Goal: Task Accomplishment & Management: Complete application form

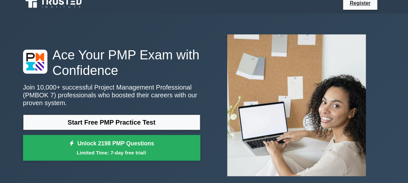
scroll to position [6, 0]
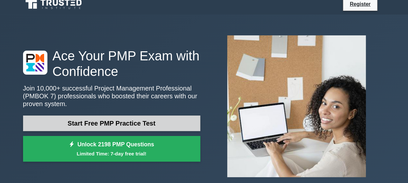
click at [115, 125] on link "Start Free PMP Practice Test" at bounding box center [111, 123] width 177 height 16
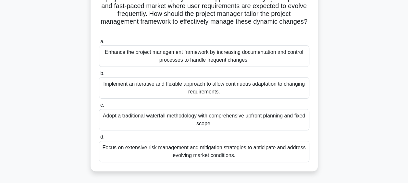
scroll to position [54, 0]
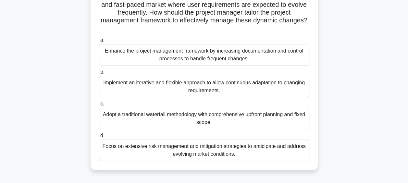
click at [138, 94] on div "Implement an iterative and flexible approach to allow continuous adaptation to …" at bounding box center [204, 86] width 210 height 21
click at [99, 74] on input "b. Implement an iterative and flexible approach to allow continuous adaptation …" at bounding box center [99, 72] width 0 height 4
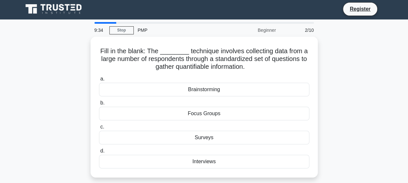
scroll to position [0, 0]
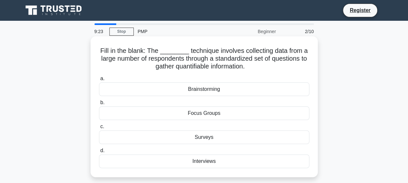
click at [214, 139] on div "Surveys" at bounding box center [204, 137] width 210 height 14
click at [99, 129] on input "c. Surveys" at bounding box center [99, 127] width 0 height 4
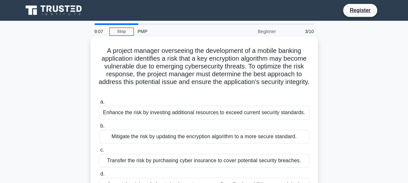
click at [243, 67] on h5 "A project manager overseeing the development of a mobile banking application id…" at bounding box center [204, 70] width 212 height 47
click at [163, 78] on h5 "A project manager overseeing the development of a mobile banking application id…" at bounding box center [204, 70] width 212 height 47
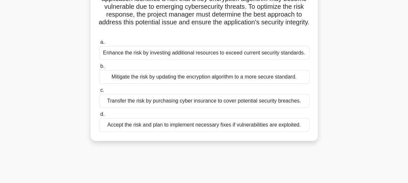
scroll to position [59, 0]
click at [189, 79] on div "Mitigate the risk by updating the encryption algorithm to a more secure standar…" at bounding box center [204, 78] width 210 height 14
click at [99, 69] on input "b. Mitigate the risk by updating the encryption algorithm to a more secure stan…" at bounding box center [99, 67] width 0 height 4
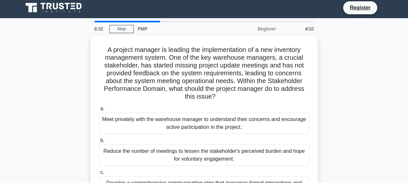
scroll to position [0, 0]
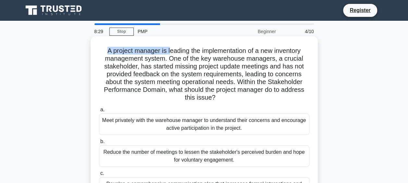
drag, startPoint x: 103, startPoint y: 52, endPoint x: 169, endPoint y: 55, distance: 65.9
click at [169, 55] on h5 "A project manager is leading the implementation of a new inventory management s…" at bounding box center [204, 74] width 212 height 55
click at [162, 60] on h5 "A project manager is leading the implementation of a new inventory management s…" at bounding box center [204, 74] width 212 height 55
drag, startPoint x: 139, startPoint y: 69, endPoint x: 125, endPoint y: 65, distance: 14.4
click at [125, 65] on h5 "A project manager is leading the implementation of a new inventory management s…" at bounding box center [204, 74] width 212 height 55
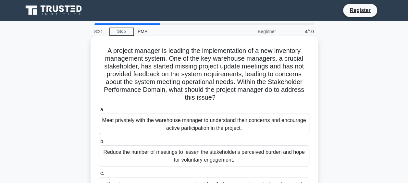
click at [228, 67] on h5 "A project manager is leading the implementation of a new inventory management s…" at bounding box center [204, 74] width 212 height 55
drag, startPoint x: 143, startPoint y: 65, endPoint x: 203, endPoint y: 64, distance: 60.4
click at [203, 64] on h5 "A project manager is leading the implementation of a new inventory management s…" at bounding box center [204, 74] width 212 height 55
drag, startPoint x: 203, startPoint y: 64, endPoint x: 262, endPoint y: 65, distance: 59.4
click at [262, 65] on h5 "A project manager is leading the implementation of a new inventory management s…" at bounding box center [204, 74] width 212 height 55
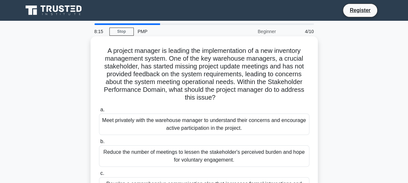
click at [168, 75] on h5 "A project manager is leading the implementation of a new inventory management s…" at bounding box center [204, 74] width 212 height 55
click at [241, 73] on h5 "A project manager is leading the implementation of a new inventory management s…" at bounding box center [204, 74] width 212 height 55
click at [186, 82] on h5 "A project manager is leading the implementation of a new inventory management s…" at bounding box center [204, 74] width 212 height 55
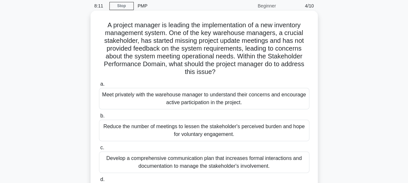
scroll to position [26, 0]
click at [249, 69] on h5 "A project manager is leading the implementation of a new inventory management s…" at bounding box center [204, 48] width 212 height 55
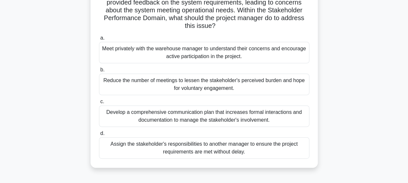
scroll to position [72, 0]
click at [216, 116] on div "Develop a comprehensive communication plan that increases formal interactions a…" at bounding box center [204, 115] width 210 height 21
click at [99, 103] on input "c. Develop a comprehensive communication plan that increases formal interaction…" at bounding box center [99, 101] width 0 height 4
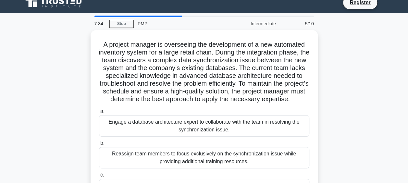
scroll to position [0, 0]
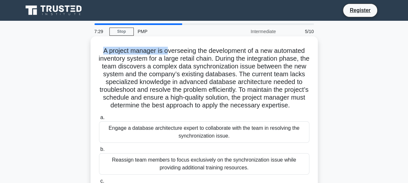
drag, startPoint x: 99, startPoint y: 49, endPoint x: 167, endPoint y: 47, distance: 67.5
click at [167, 47] on h5 "A project manager is overseeing the development of a new automated inventory sy…" at bounding box center [204, 78] width 212 height 63
drag, startPoint x: 167, startPoint y: 47, endPoint x: 155, endPoint y: 49, distance: 11.5
click at [155, 49] on h5 "A project manager is overseeing the development of a new automated inventory sy…" at bounding box center [204, 78] width 212 height 63
click at [176, 54] on h5 "A project manager is overseeing the development of a new automated inventory sy…" at bounding box center [204, 78] width 212 height 63
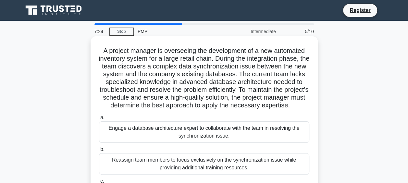
click at [280, 53] on h5 "A project manager is overseeing the development of a new automated inventory sy…" at bounding box center [204, 78] width 212 height 63
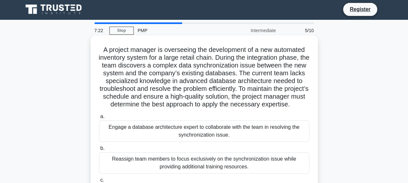
scroll to position [1, 0]
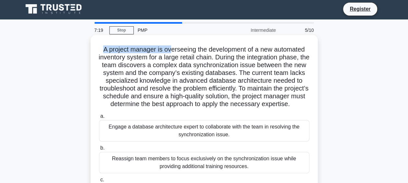
drag, startPoint x: 100, startPoint y: 50, endPoint x: 173, endPoint y: 43, distance: 73.6
click at [173, 43] on div "A project manager is overseeing the development of a new automated inventory sy…" at bounding box center [204, 141] width 222 height 206
click at [194, 72] on h5 "A project manager is overseeing the development of a new automated inventory sy…" at bounding box center [204, 76] width 212 height 63
click at [249, 72] on h5 "A project manager is overseeing the development of a new automated inventory sy…" at bounding box center [204, 76] width 212 height 63
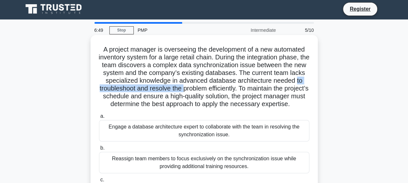
drag, startPoint x: 103, startPoint y: 90, endPoint x: 199, endPoint y: 92, distance: 96.1
click at [199, 92] on h5 "A project manager is overseeing the development of a new automated inventory sy…" at bounding box center [204, 76] width 212 height 63
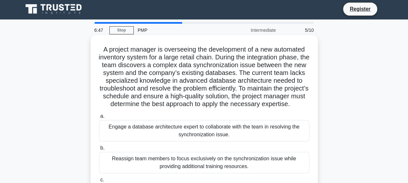
click at [252, 89] on h5 "A project manager is overseeing the development of a new automated inventory sy…" at bounding box center [204, 76] width 212 height 63
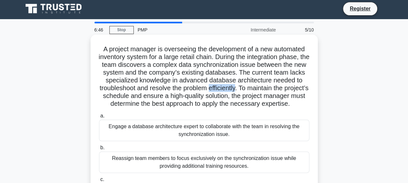
scroll to position [2, 0]
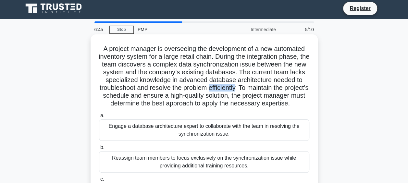
click at [252, 89] on h5 "A project manager is overseeing the development of a new automated inventory sy…" at bounding box center [204, 76] width 212 height 63
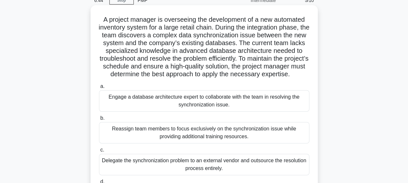
scroll to position [32, 0]
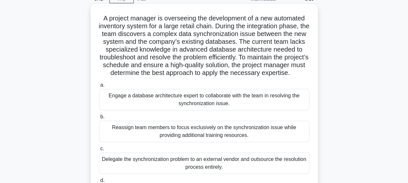
click at [168, 64] on h5 "A project manager is overseeing the development of a new automated inventory sy…" at bounding box center [204, 45] width 212 height 63
click at [249, 64] on h5 "A project manager is overseeing the development of a new automated inventory sy…" at bounding box center [204, 45] width 212 height 63
click at [127, 77] on h5 "A project manager is overseeing the development of a new automated inventory sy…" at bounding box center [204, 45] width 212 height 63
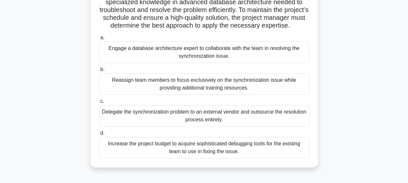
scroll to position [80, 0]
drag, startPoint x: 136, startPoint y: 96, endPoint x: 148, endPoint y: 94, distance: 12.5
click at [148, 94] on div "Reassign team members to focus exclusively on the synchronization issue while p…" at bounding box center [204, 83] width 210 height 21
click at [99, 71] on input "b. Reassign team members to focus exclusively on the synchronization issue whil…" at bounding box center [99, 69] width 0 height 4
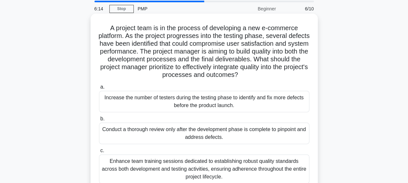
scroll to position [22, 0]
click at [119, 37] on h5 "A project team is in the process of developing a new e-commerce platform. As th…" at bounding box center [204, 51] width 212 height 55
click at [252, 44] on h5 "A project team is in the process of developing a new e-commerce platform. As th…" at bounding box center [204, 51] width 212 height 55
click at [185, 50] on h5 "A project team is in the process of developing a new e-commerce platform. As th…" at bounding box center [204, 51] width 212 height 55
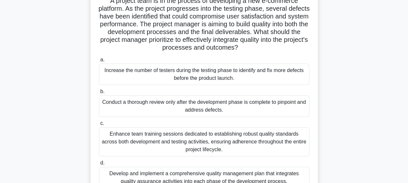
scroll to position [50, 0]
click at [210, 35] on h5 "A project team is in the process of developing a new e-commerce platform. As th…" at bounding box center [204, 23] width 212 height 55
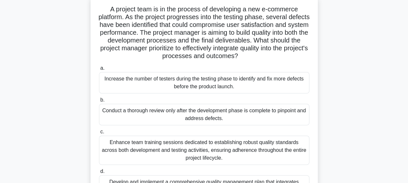
scroll to position [43, 0]
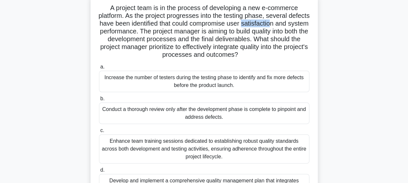
drag, startPoint x: 272, startPoint y: 24, endPoint x: 302, endPoint y: 21, distance: 30.7
click at [302, 21] on h5 "A project team is in the process of developing a new e-commerce platform. As th…" at bounding box center [204, 31] width 212 height 55
click at [139, 33] on h5 "A project team is in the process of developing a new e-commerce platform. As th…" at bounding box center [204, 31] width 212 height 55
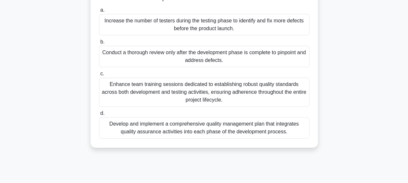
scroll to position [100, 0]
click at [135, 92] on div "Enhance team training sessions dedicated to establishing robust quality standar…" at bounding box center [204, 91] width 210 height 29
click at [99, 76] on input "c. Enhance team training sessions dedicated to establishing robust quality stan…" at bounding box center [99, 73] width 0 height 4
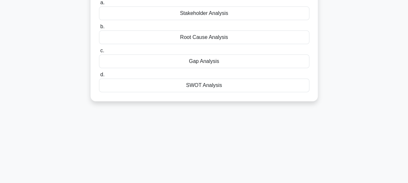
scroll to position [0, 0]
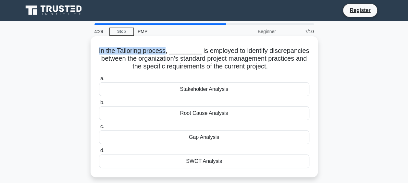
drag, startPoint x: 169, startPoint y: 52, endPoint x: 101, endPoint y: 50, distance: 68.8
click at [101, 50] on h5 "In the Tailoring process, _________ is employed to identify discrepancies betwe…" at bounding box center [204, 59] width 212 height 24
drag, startPoint x: 101, startPoint y: 50, endPoint x: 202, endPoint y: 49, distance: 101.9
click at [202, 49] on h5 "In the Tailoring process, _________ is employed to identify discrepancies betwe…" at bounding box center [204, 59] width 212 height 24
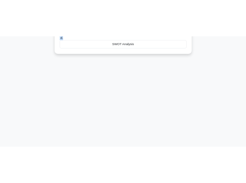
scroll to position [93, 0]
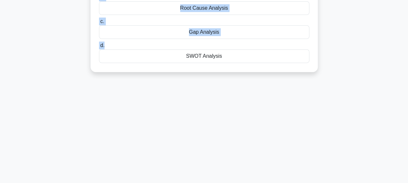
drag, startPoint x: 99, startPoint y: 52, endPoint x: 226, endPoint y: -7, distance: 139.8
click at [226, 0] on html "Register 4:08 Stop PMP" at bounding box center [204, 68] width 408 height 350
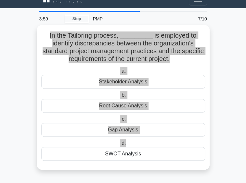
scroll to position [12, 0]
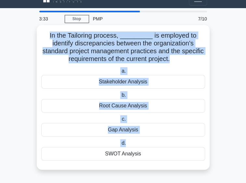
click at [143, 123] on div "Gap Analysis" at bounding box center [123, 130] width 164 height 14
click at [120, 117] on input "c. Gap Analysis" at bounding box center [120, 119] width 0 height 4
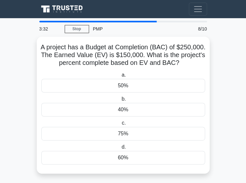
scroll to position [0, 0]
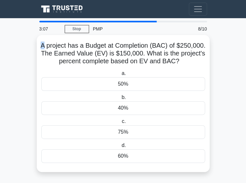
drag, startPoint x: 25, startPoint y: 50, endPoint x: 21, endPoint y: 46, distance: 5.0
click at [41, 46] on h5 "A project has a Budget at Completion (BAC) of $250,000. The Earned Value (EV) i…" at bounding box center [123, 54] width 165 height 24
drag, startPoint x: 23, startPoint y: 47, endPoint x: 135, endPoint y: 162, distance: 160.6
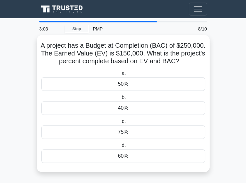
click at [135, 162] on div "A project has a Budget at Completion (BAC) of $250,000. The Earned Value (EV) i…" at bounding box center [122, 104] width 167 height 132
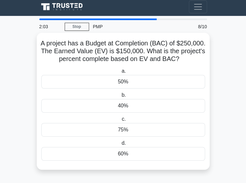
scroll to position [12, 0]
click at [112, 43] on h5 "A project has a Budget at Completion (BAC) of $250,000. The Earned Value (EV) i…" at bounding box center [123, 51] width 165 height 24
click at [147, 147] on div "60%" at bounding box center [123, 154] width 164 height 14
click at [120, 142] on input "d. 60%" at bounding box center [120, 143] width 0 height 4
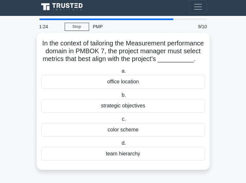
scroll to position [7, 0]
click at [135, 103] on div "strategic objectives" at bounding box center [123, 106] width 164 height 14
click at [120, 97] on input "b. strategic objectives" at bounding box center [120, 95] width 0 height 4
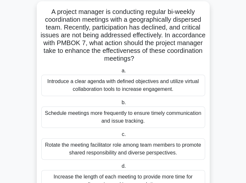
scroll to position [34, 0]
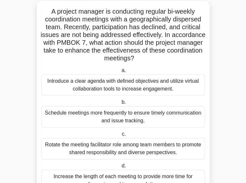
click at [74, 106] on div "Schedule meetings more frequently to ensure timely communication and issue trac…" at bounding box center [123, 116] width 164 height 21
click at [120, 100] on input "b. Schedule meetings more frequently to ensure timely communication and issue t…" at bounding box center [120, 102] width 0 height 4
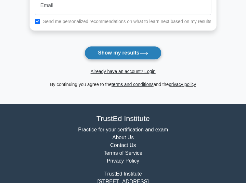
click at [113, 60] on button "Show my results" at bounding box center [122, 53] width 77 height 14
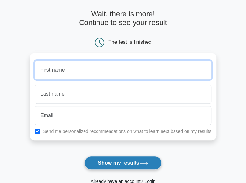
scroll to position [23, 0]
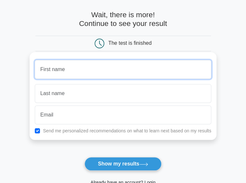
click at [91, 79] on input "text" at bounding box center [123, 69] width 176 height 19
type input "Abel"
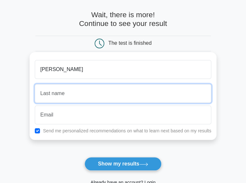
click at [143, 88] on input "text" at bounding box center [123, 93] width 176 height 19
click at [147, 91] on input "text" at bounding box center [123, 93] width 176 height 19
type input "a"
click at [84, 157] on button "Show my results" at bounding box center [122, 164] width 77 height 14
type input "a"
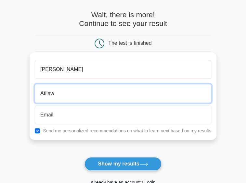
type input "Atilaw"
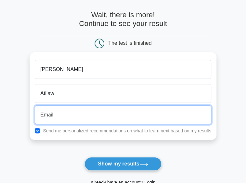
click at [126, 115] on input "email" at bounding box center [123, 114] width 176 height 19
type input "abelatilaw4@gmail.com"
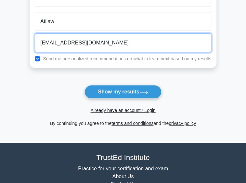
scroll to position [96, 0]
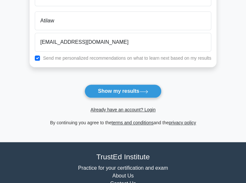
click at [77, 61] on label "Send me personalized recommendations on what to learn next based on my results" at bounding box center [127, 57] width 168 height 5
click at [59, 57] on label "Send me personalized recommendations on what to learn next based on my results" at bounding box center [127, 57] width 168 height 5
click at [38, 56] on input "checkbox" at bounding box center [37, 57] width 5 height 5
checkbox input "false"
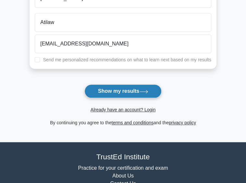
click at [101, 98] on button "Show my results" at bounding box center [122, 91] width 77 height 14
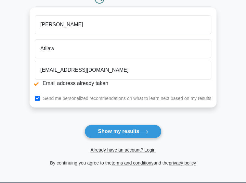
scroll to position [91, 0]
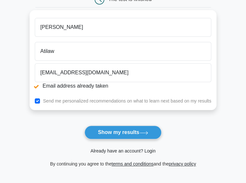
click at [146, 153] on link "Already have an account? Login" at bounding box center [122, 150] width 65 height 5
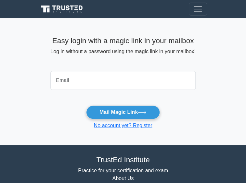
type input "[EMAIL_ADDRESS][DOMAIN_NAME]"
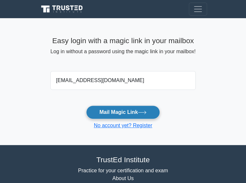
drag, startPoint x: 118, startPoint y: 130, endPoint x: 107, endPoint y: 132, distance: 11.6
click at [107, 119] on button "Mail Magic Link" at bounding box center [123, 112] width 74 height 14
